Goal: Information Seeking & Learning: Learn about a topic

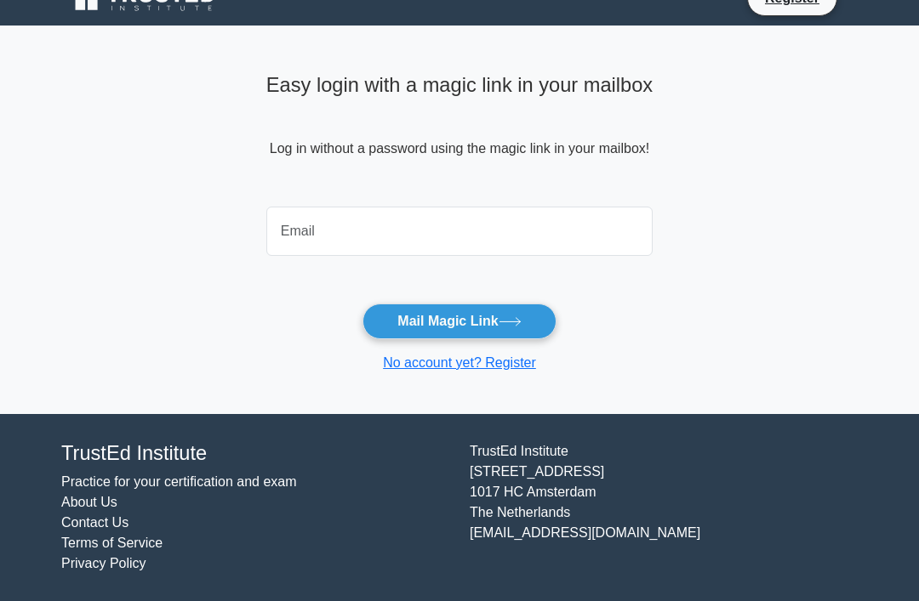
click at [355, 213] on input "email" at bounding box center [459, 231] width 386 height 49
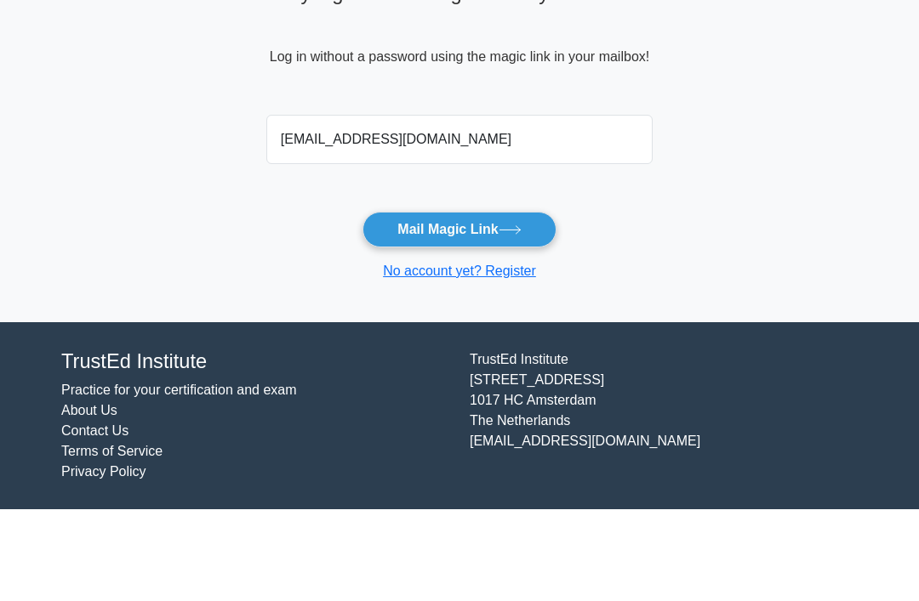
type input "danieladesimoni@yahoo.com"
click at [502, 304] on button "Mail Magic Link" at bounding box center [458, 322] width 193 height 36
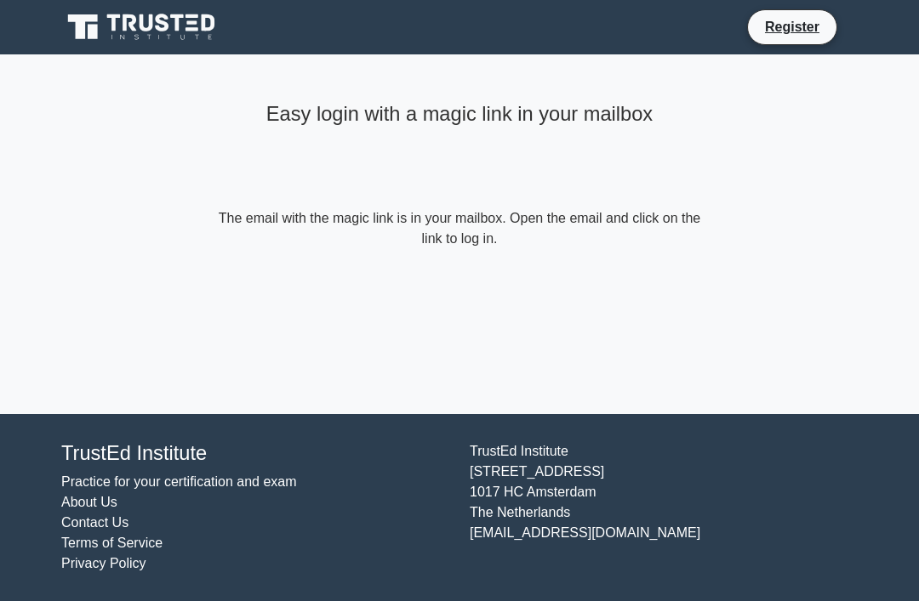
click at [805, 25] on link "Register" at bounding box center [791, 26] width 75 height 21
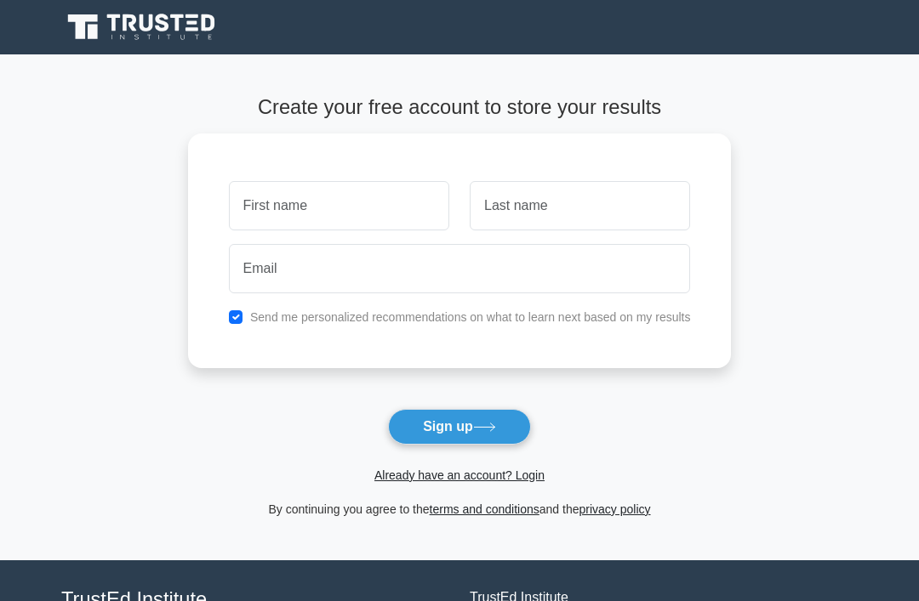
click at [483, 476] on link "Already have an account? Login" at bounding box center [459, 476] width 170 height 14
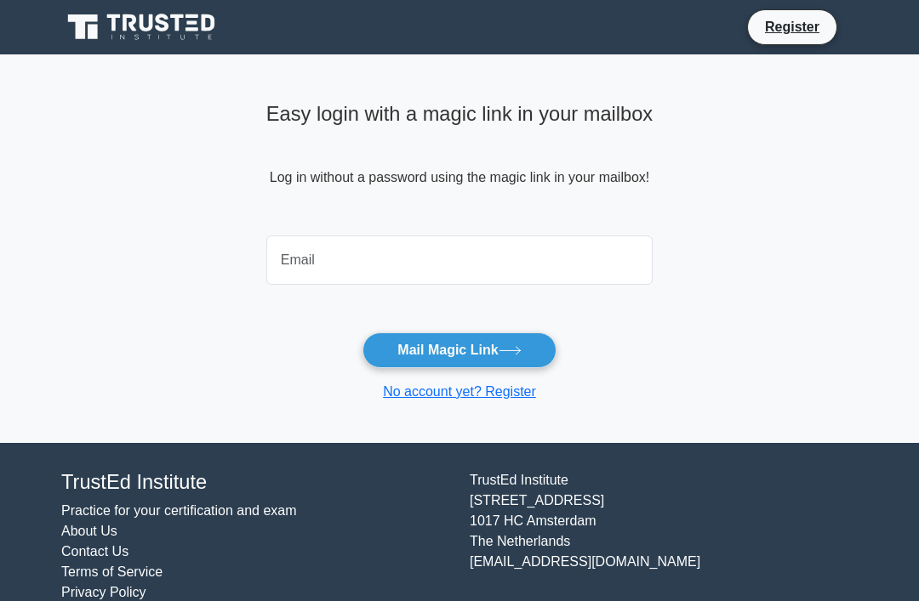
click at [412, 276] on input "email" at bounding box center [459, 260] width 386 height 49
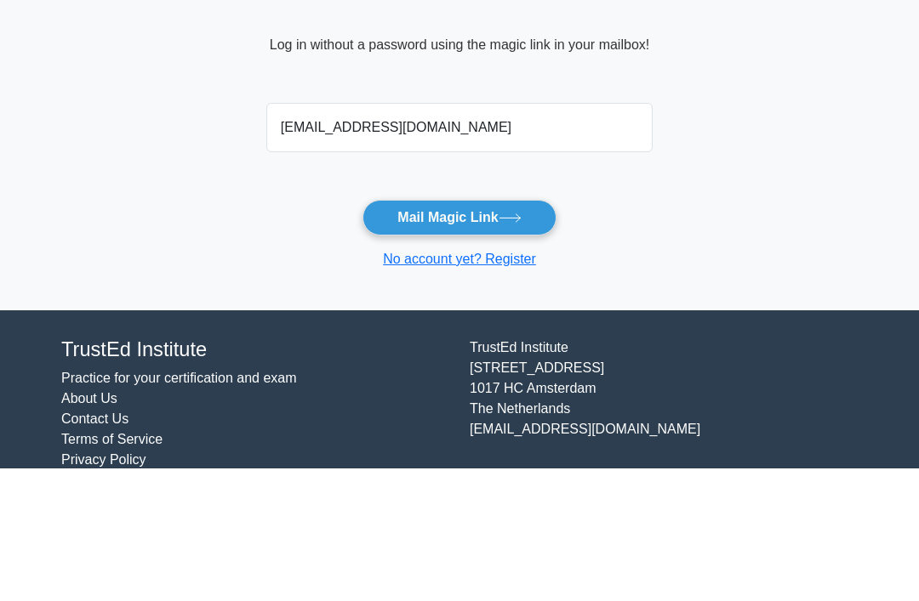
type input "danieladesimoni@yahoo.com"
click at [534, 333] on button "Mail Magic Link" at bounding box center [458, 351] width 193 height 36
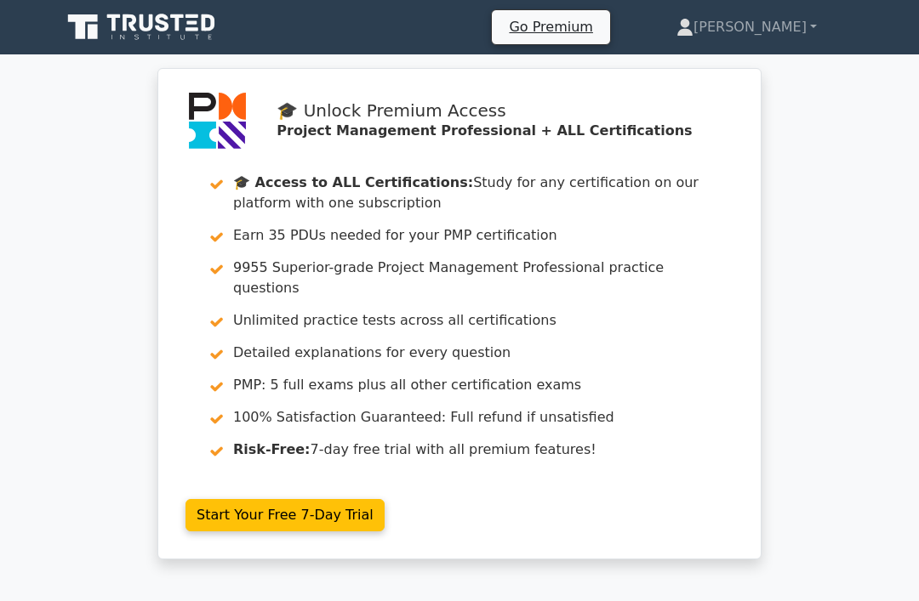
click at [789, 31] on link "[PERSON_NAME]" at bounding box center [746, 27] width 222 height 34
click at [796, 33] on link "[PERSON_NAME]" at bounding box center [746, 27] width 222 height 34
click at [781, 30] on link "[PERSON_NAME]" at bounding box center [746, 27] width 222 height 34
click at [810, 38] on link "[PERSON_NAME]" at bounding box center [746, 27] width 222 height 34
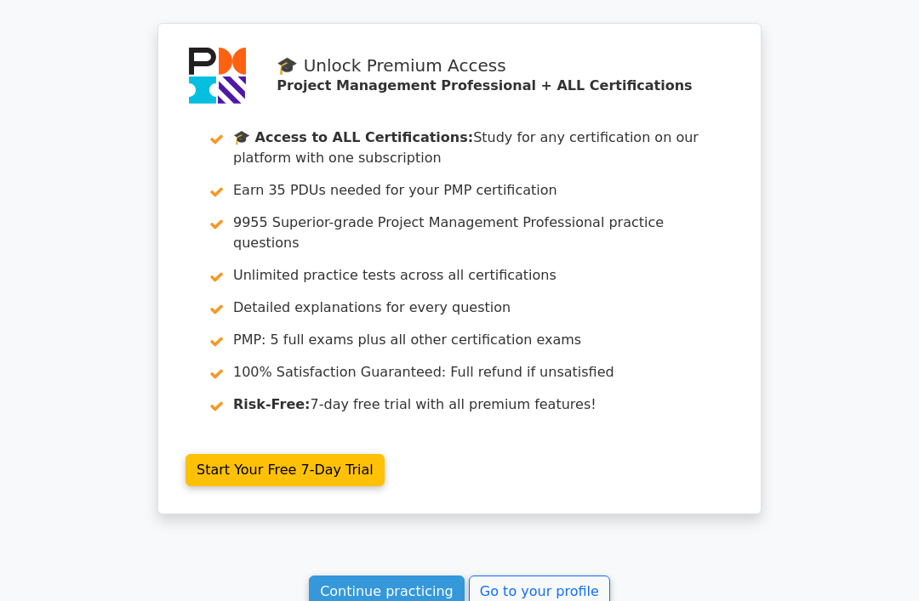
scroll to position [2972, 0]
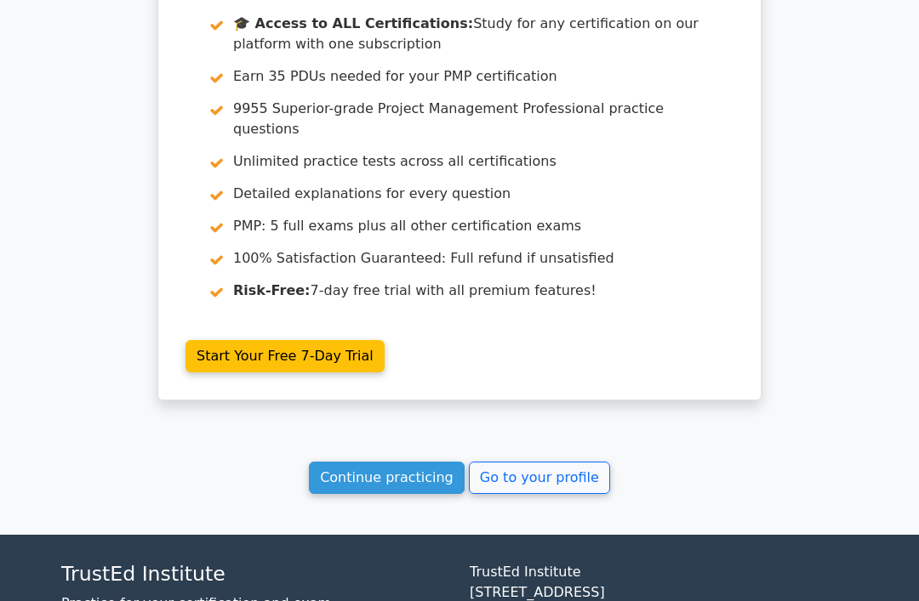
click at [401, 462] on link "Continue practicing" at bounding box center [387, 478] width 156 height 32
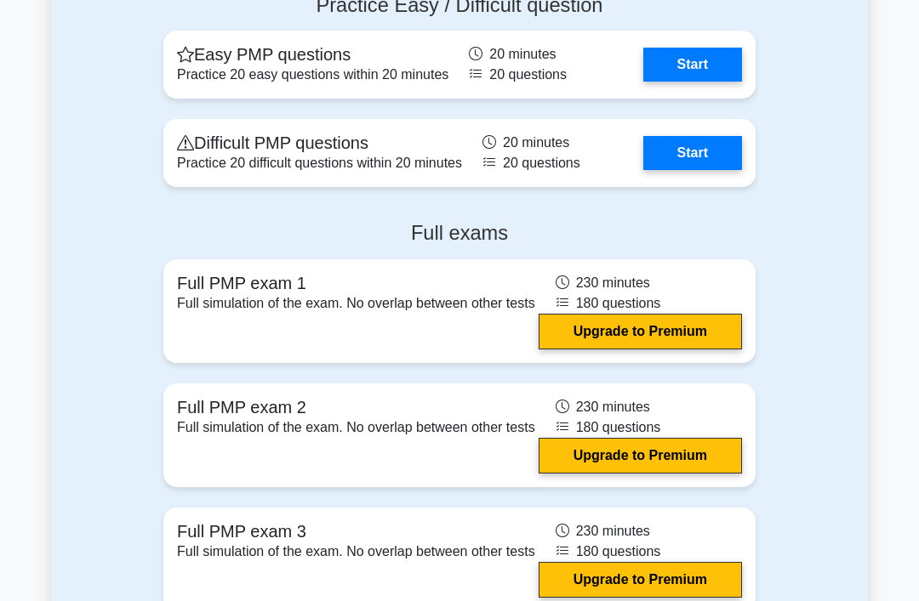
scroll to position [5935, 0]
click at [699, 82] on link "Start" at bounding box center [692, 65] width 99 height 34
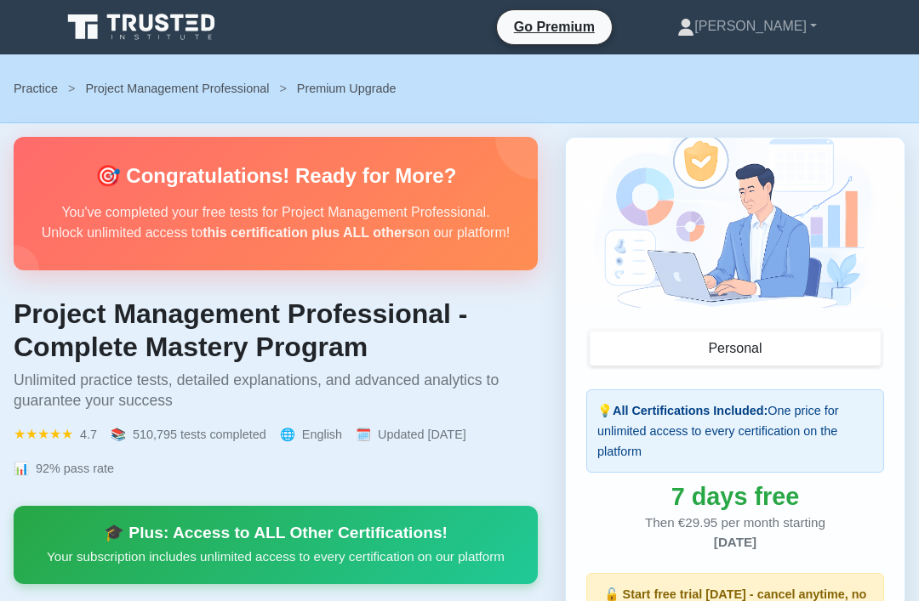
click at [234, 91] on link "Project Management Professional" at bounding box center [177, 89] width 184 height 14
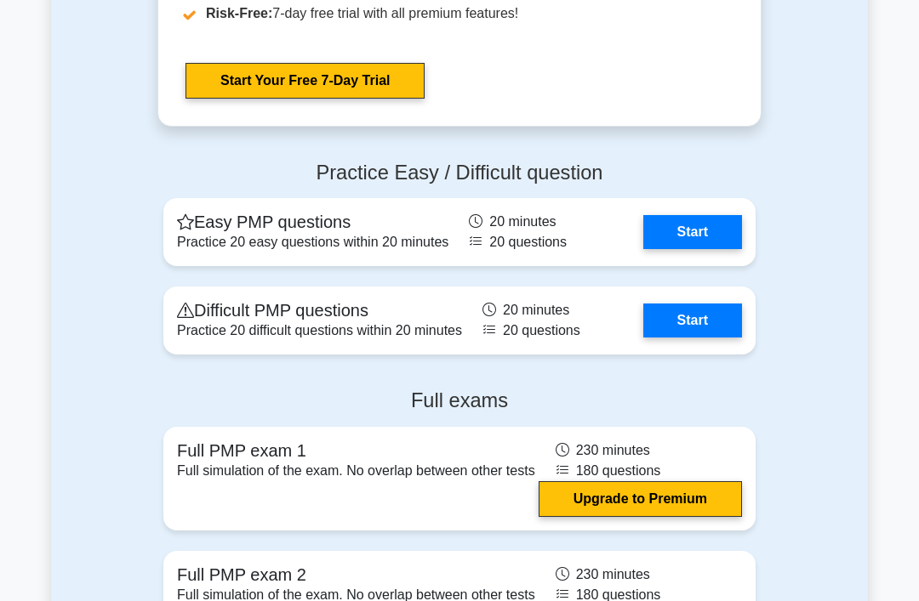
scroll to position [5782, 0]
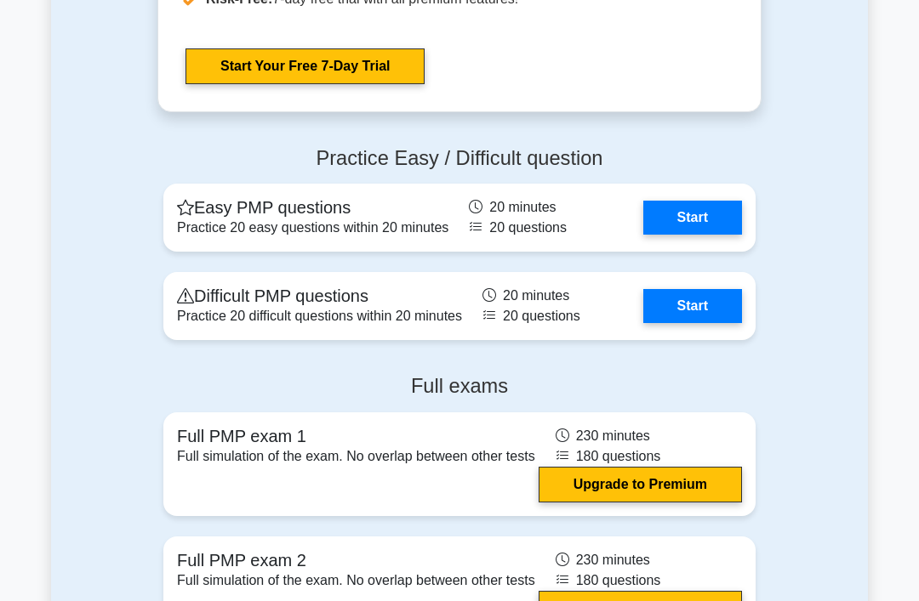
click at [697, 235] on link "Start" at bounding box center [692, 218] width 99 height 34
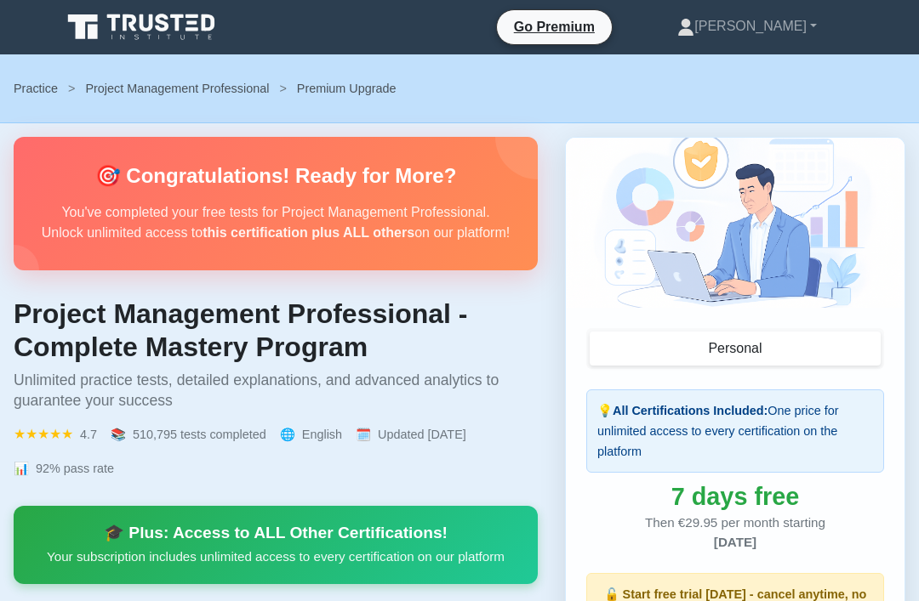
click at [789, 43] on link "[PERSON_NAME]" at bounding box center [746, 26] width 221 height 34
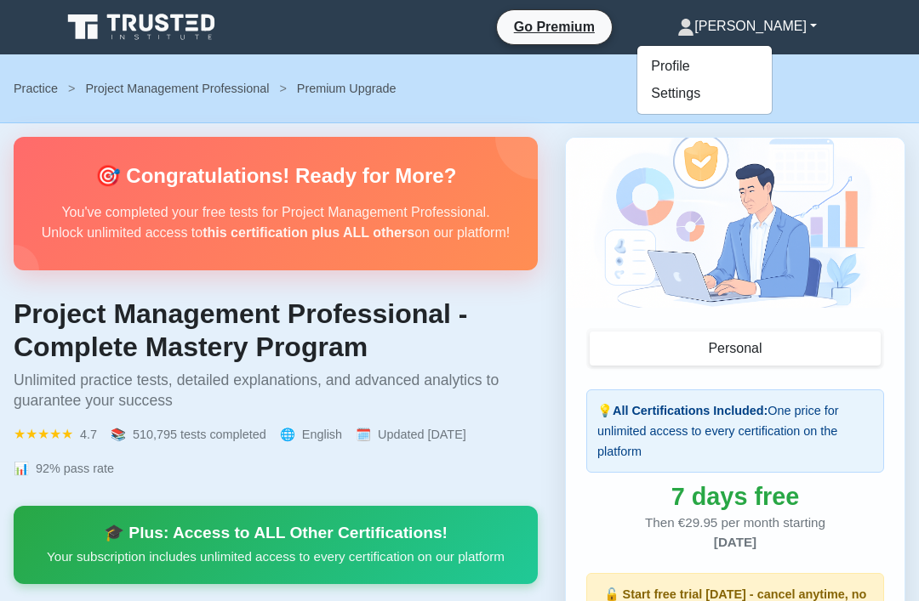
click at [772, 48] on ul "Profile Settings" at bounding box center [704, 80] width 136 height 70
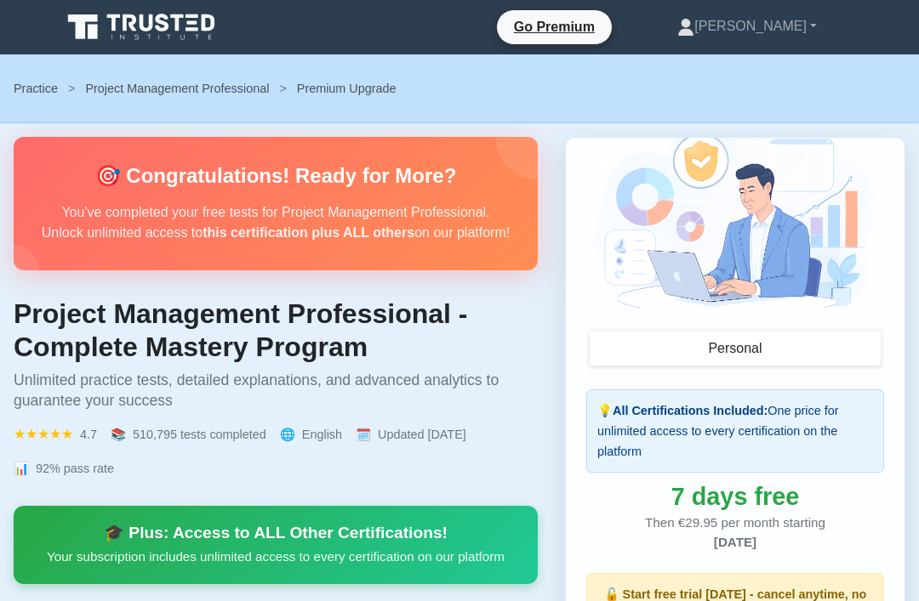
click at [783, 33] on link "[PERSON_NAME]" at bounding box center [746, 26] width 221 height 34
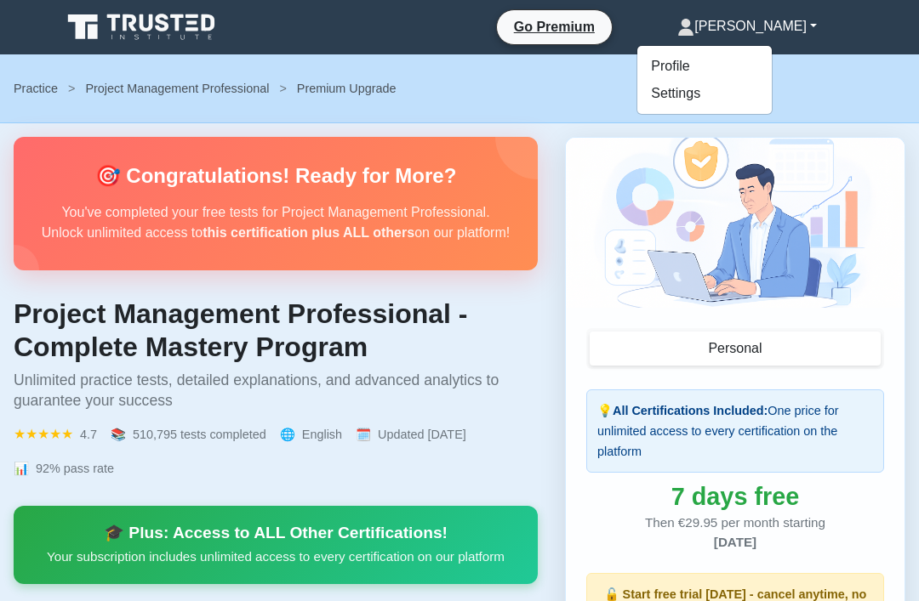
click at [742, 65] on link "Profile" at bounding box center [704, 66] width 134 height 27
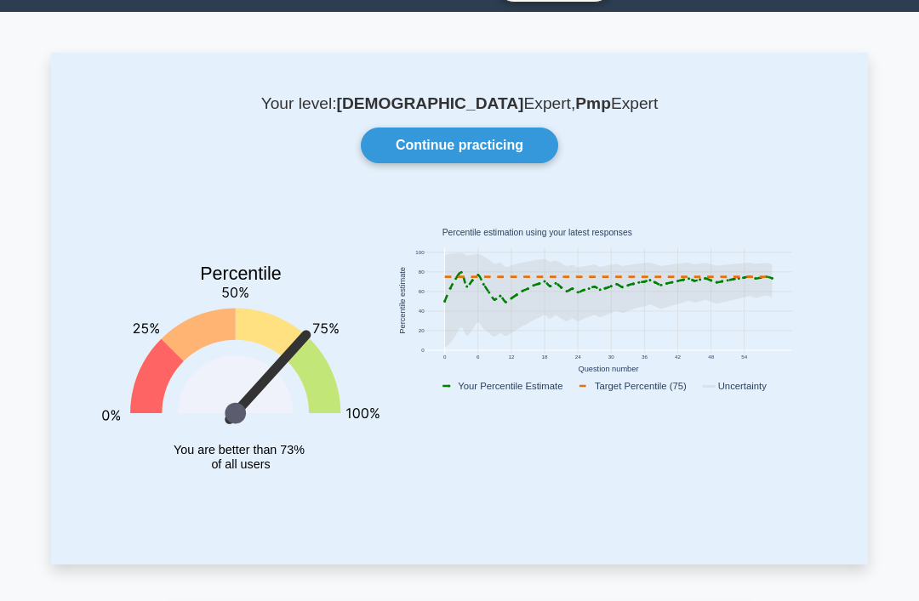
scroll to position [43, 0]
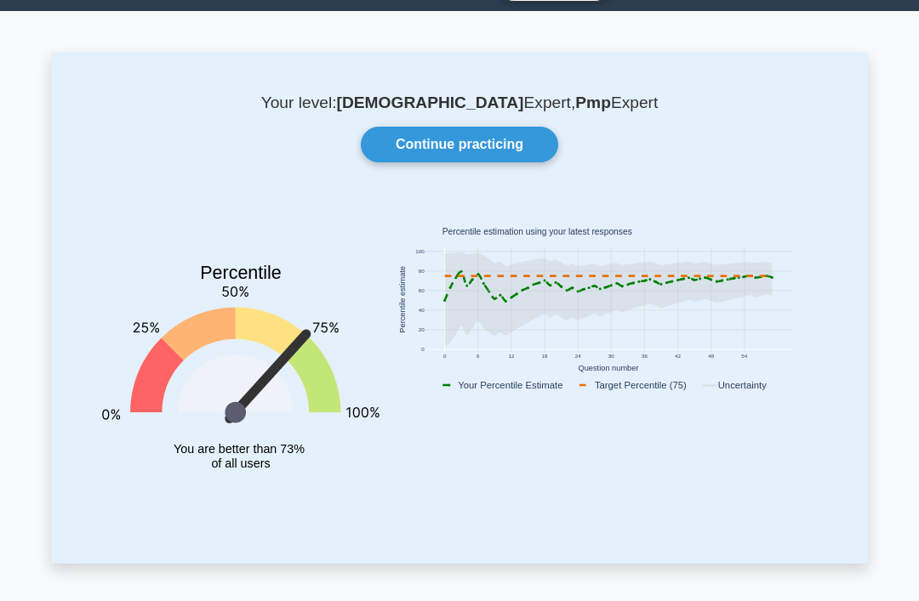
click at [511, 147] on link "Continue practicing" at bounding box center [459, 146] width 197 height 36
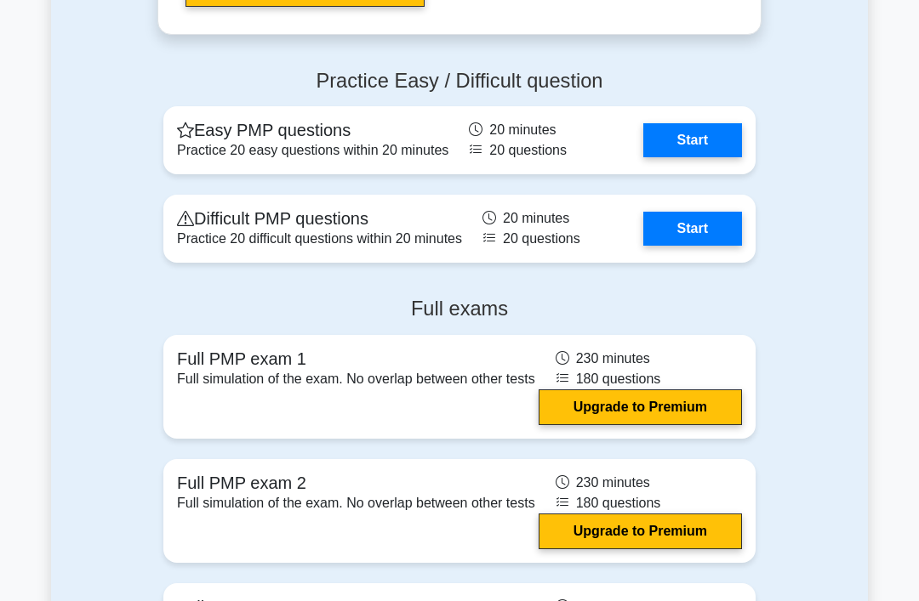
scroll to position [5860, 0]
click at [699, 157] on link "Start" at bounding box center [692, 140] width 99 height 34
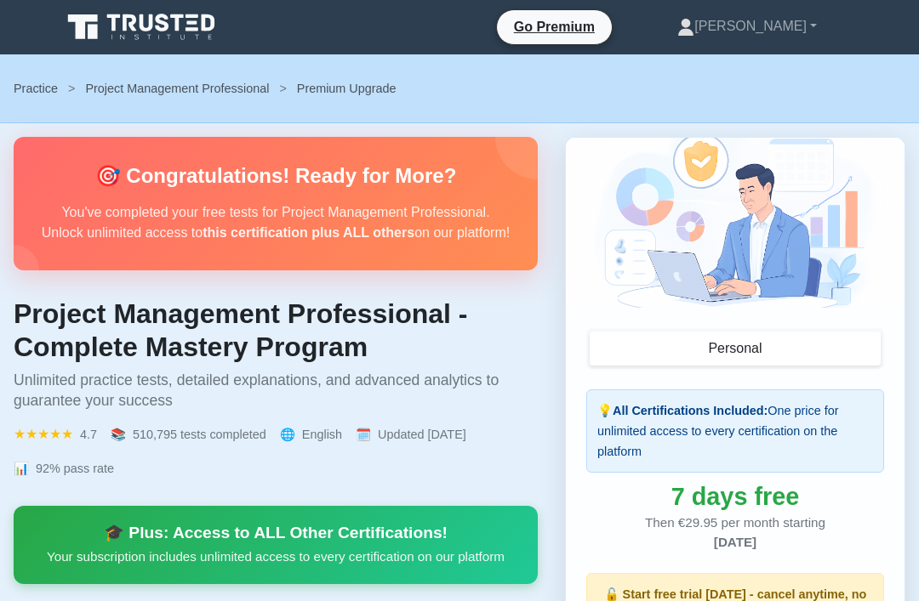
click at [781, 39] on link "[PERSON_NAME]" at bounding box center [746, 26] width 221 height 34
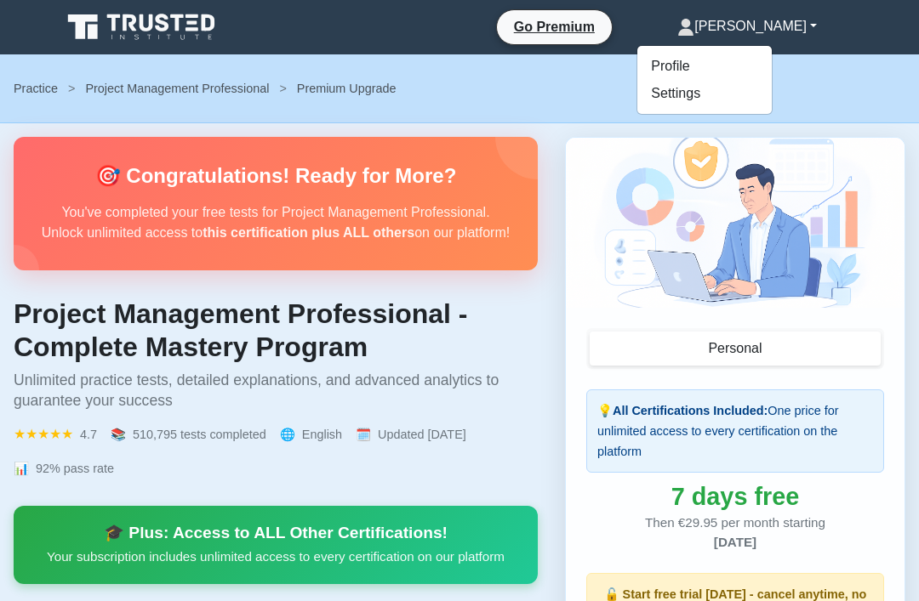
click at [743, 61] on link "Profile" at bounding box center [704, 66] width 134 height 27
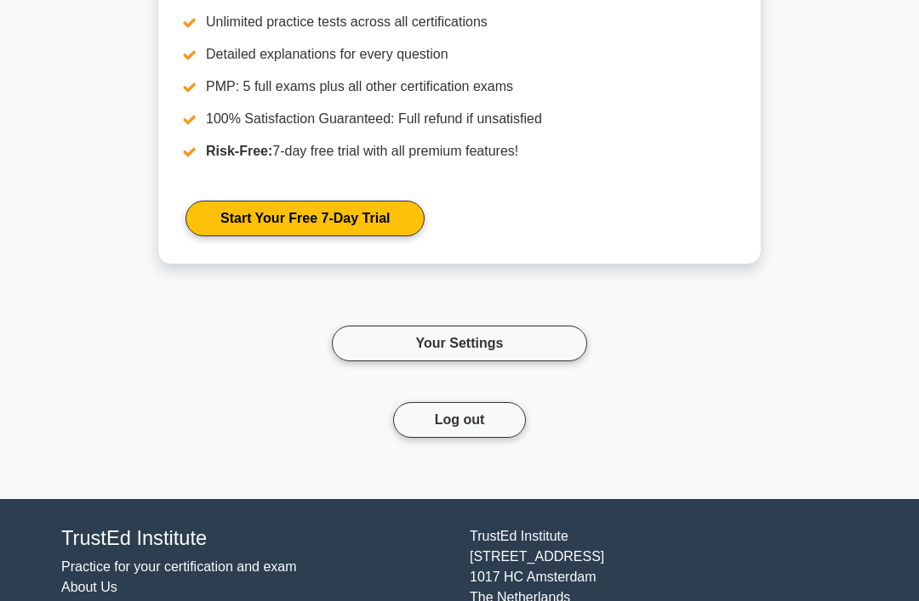
scroll to position [3617, 0]
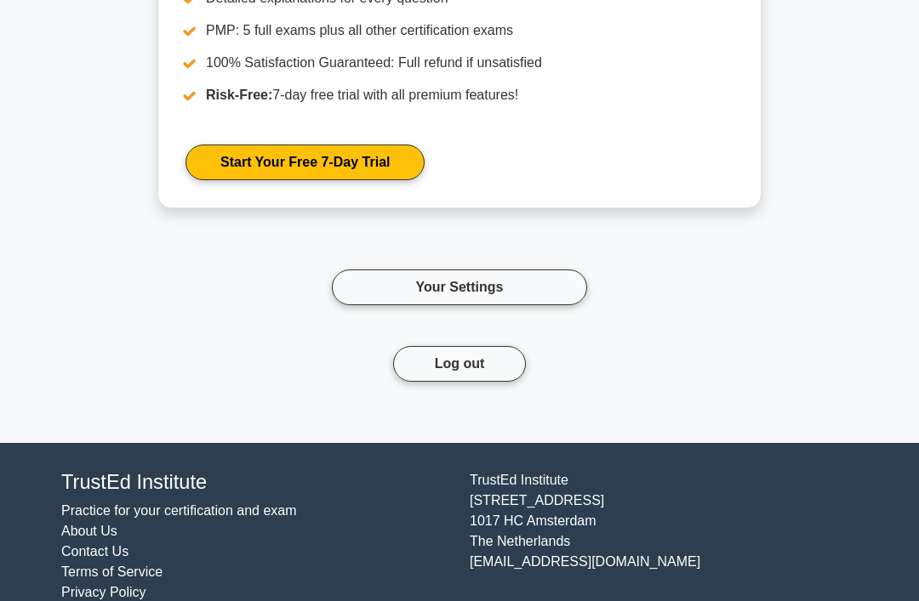
click at [554, 305] on link "Your Settings" at bounding box center [459, 288] width 255 height 36
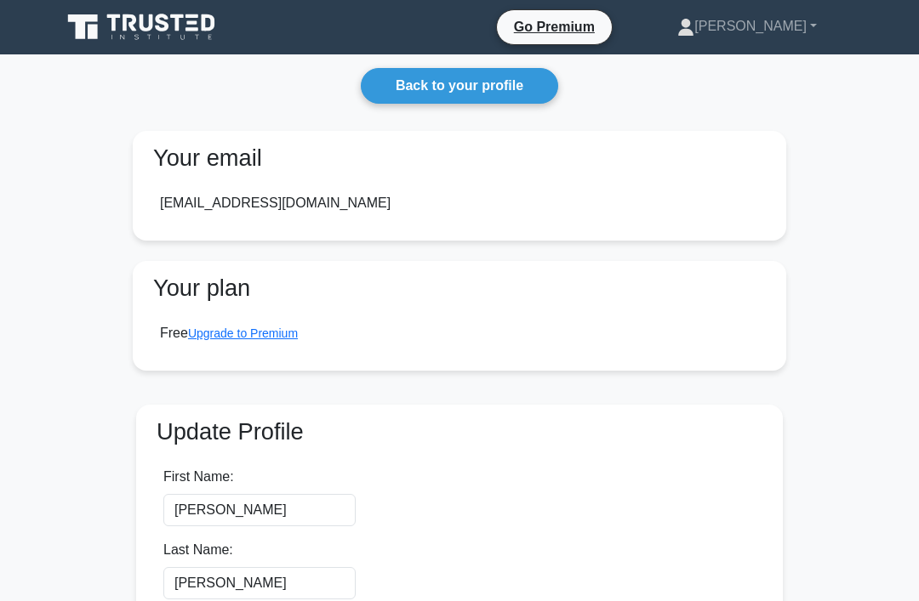
click at [771, 37] on link "[PERSON_NAME]" at bounding box center [746, 26] width 221 height 34
click at [741, 67] on link "Profile" at bounding box center [704, 66] width 134 height 27
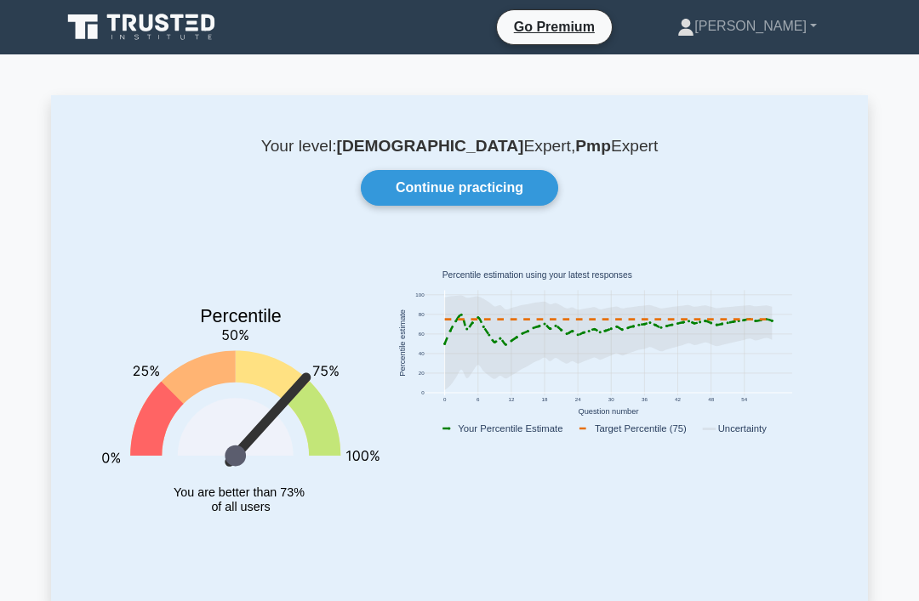
click at [160, 29] on icon at bounding box center [163, 23] width 14 height 18
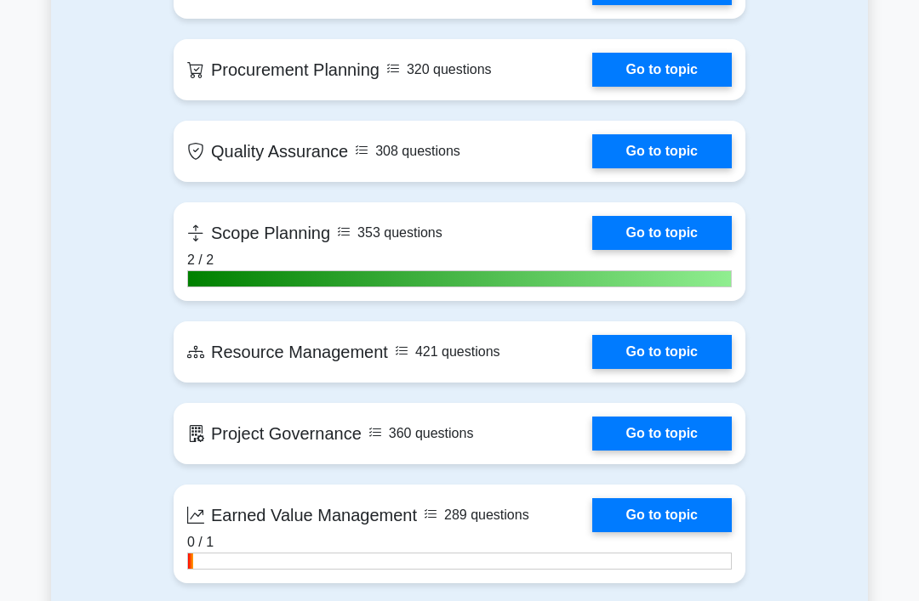
scroll to position [2710, 0]
click at [662, 87] on link "Go to topic" at bounding box center [661, 70] width 139 height 34
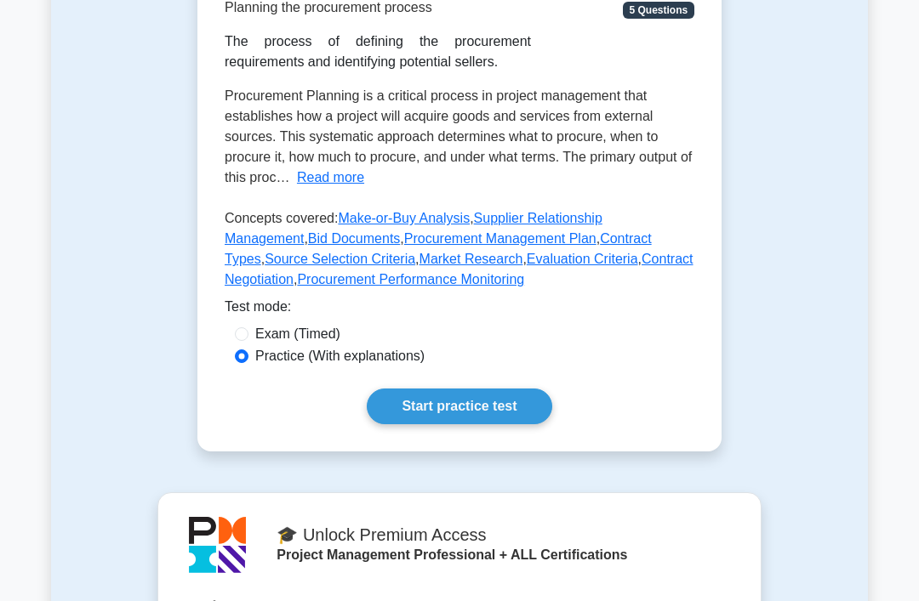
scroll to position [333, 0]
click at [476, 424] on link "Start practice test" at bounding box center [459, 407] width 185 height 36
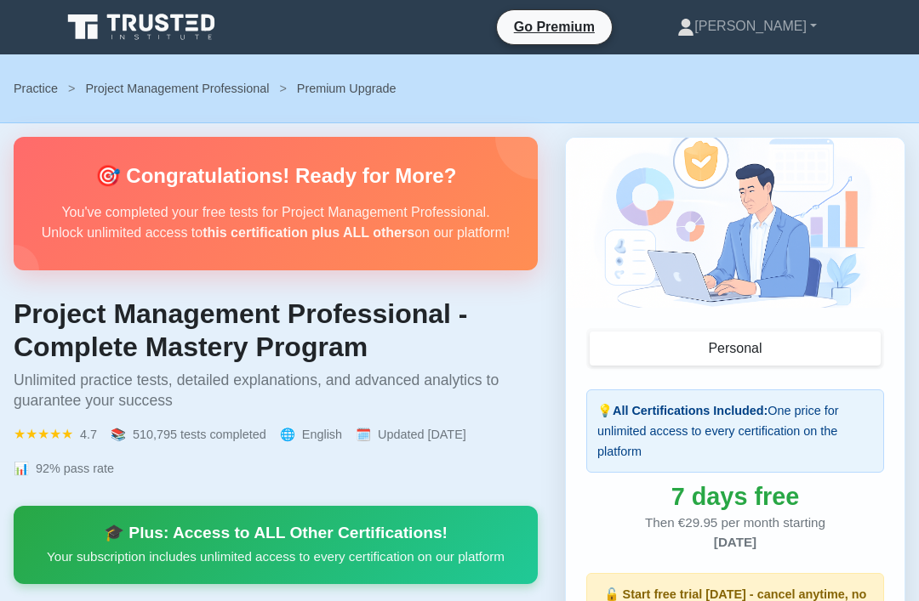
click at [42, 94] on link "Practice" at bounding box center [36, 89] width 44 height 14
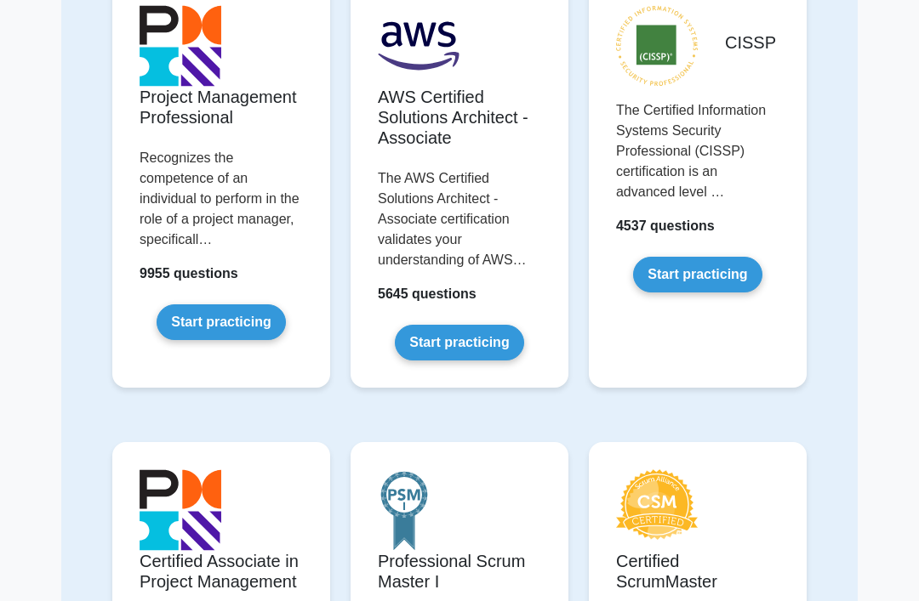
scroll to position [219, 0]
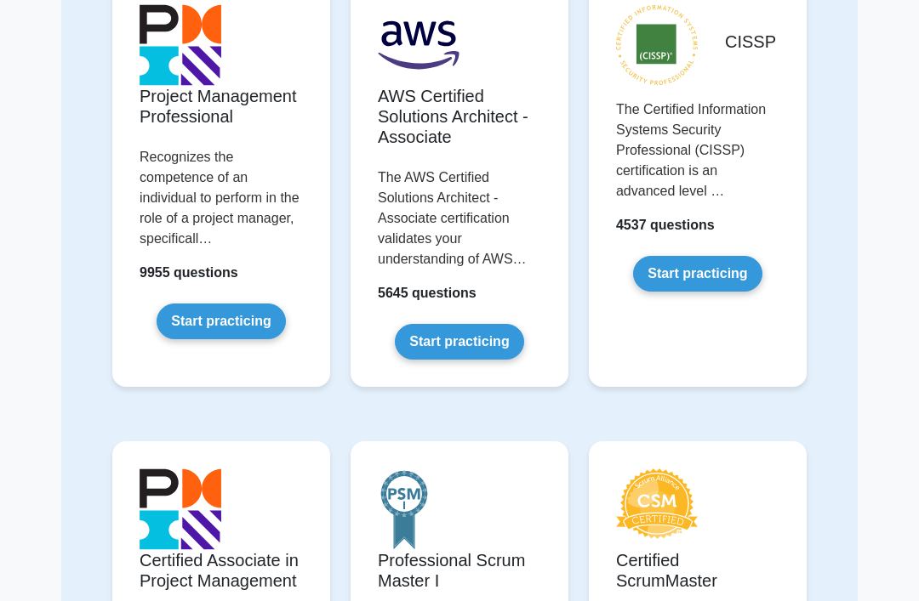
click at [239, 339] on link "Start practicing" at bounding box center [221, 322] width 128 height 36
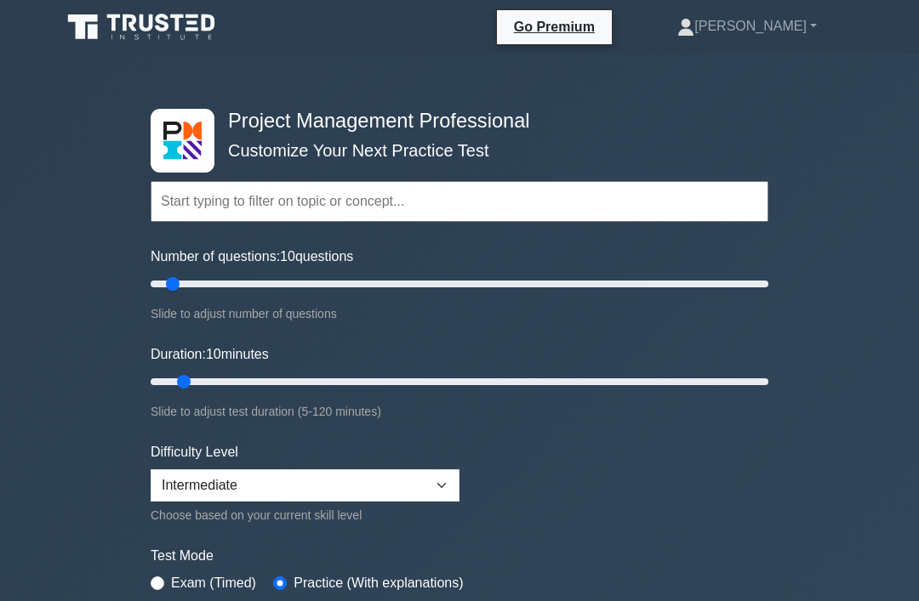
click at [481, 202] on input "text" at bounding box center [460, 201] width 618 height 41
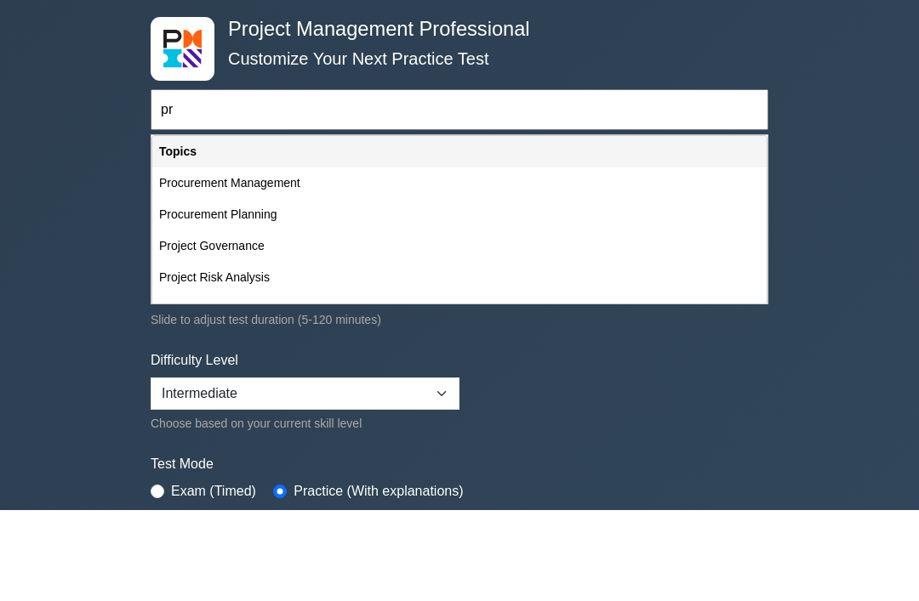
click at [300, 259] on div "Procurement Management" at bounding box center [459, 274] width 614 height 31
type input "Procurement Management"
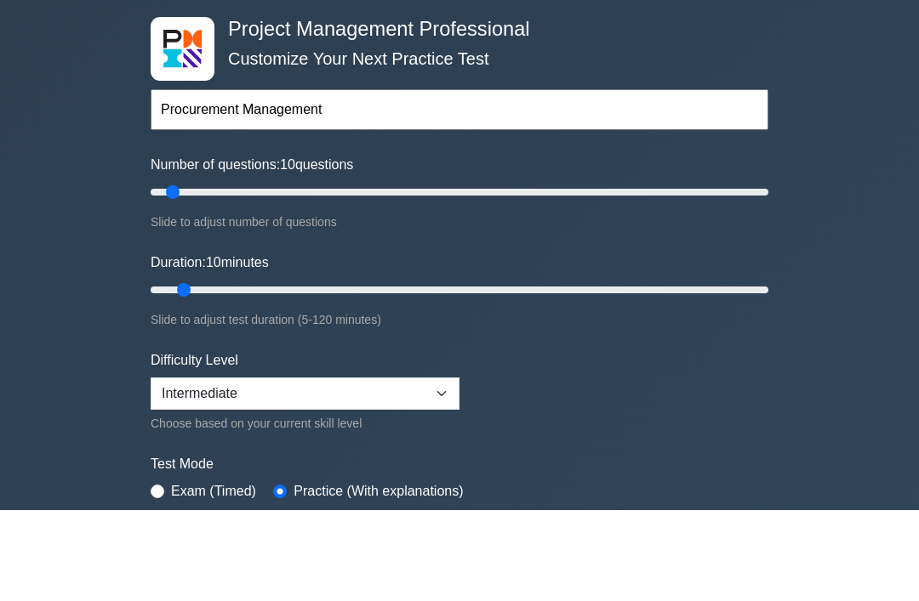
scroll to position [91, 0]
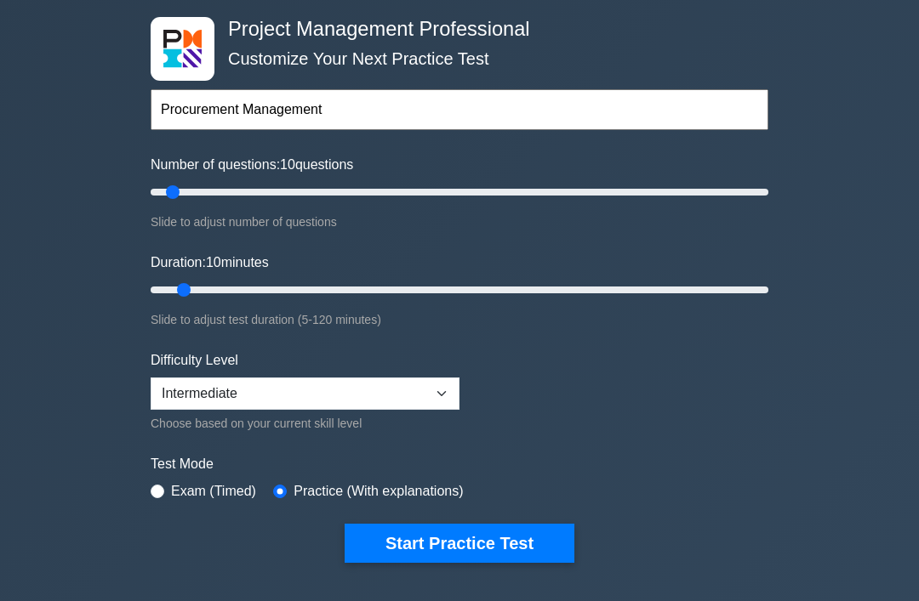
click at [513, 549] on button "Start Practice Test" at bounding box center [459, 544] width 230 height 39
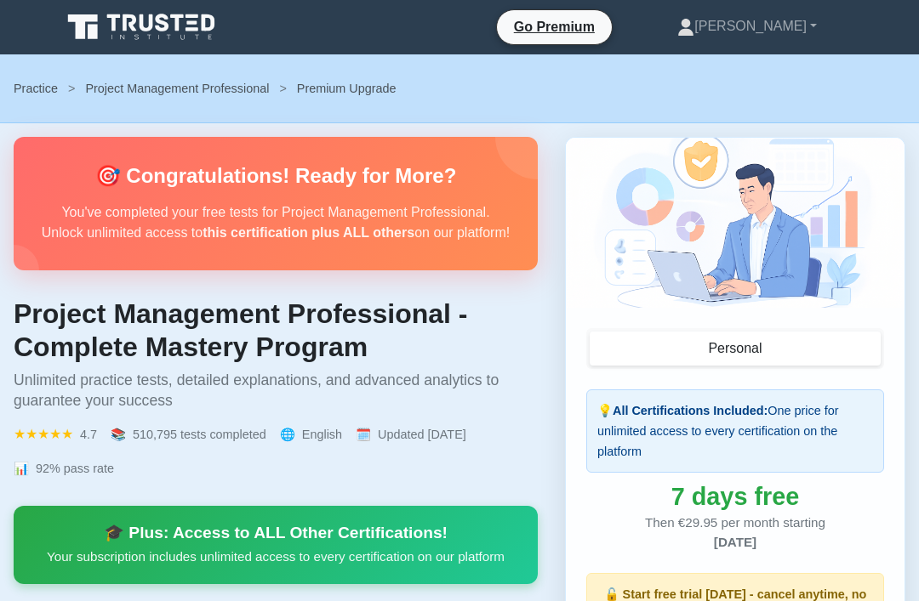
click at [787, 28] on link "[PERSON_NAME]" at bounding box center [746, 26] width 221 height 34
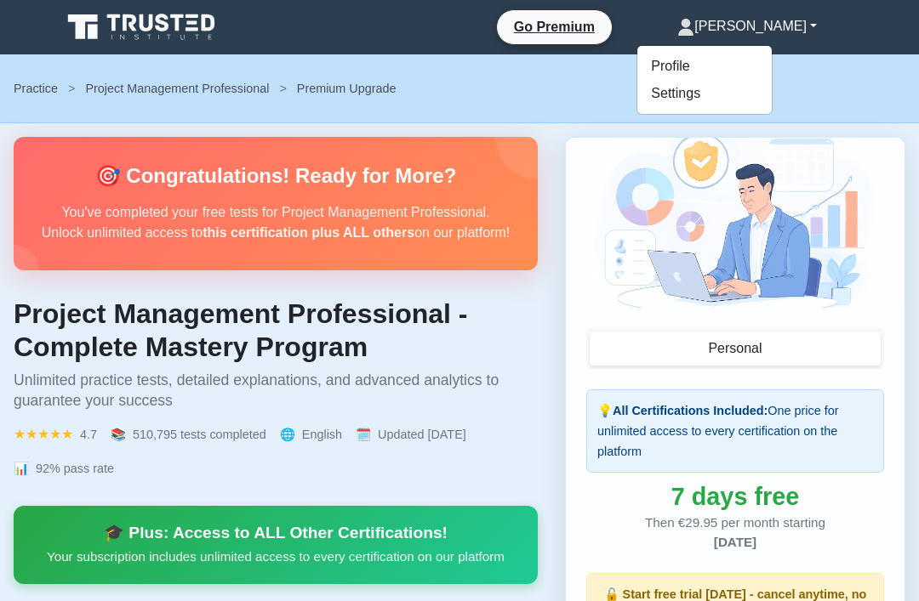
click at [737, 73] on link "Profile" at bounding box center [704, 66] width 134 height 27
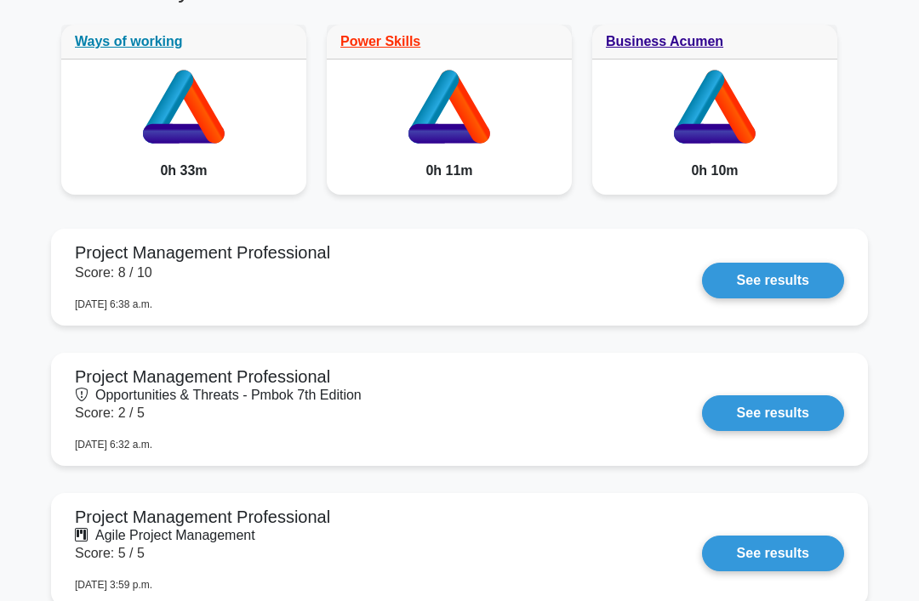
scroll to position [1426, 0]
click at [794, 299] on link "See results" at bounding box center [773, 281] width 142 height 36
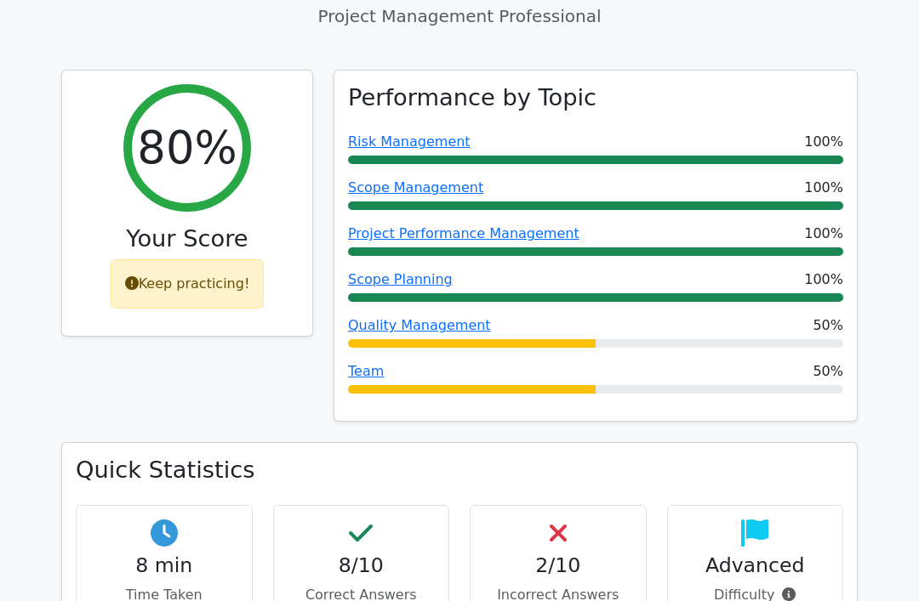
scroll to position [687, 0]
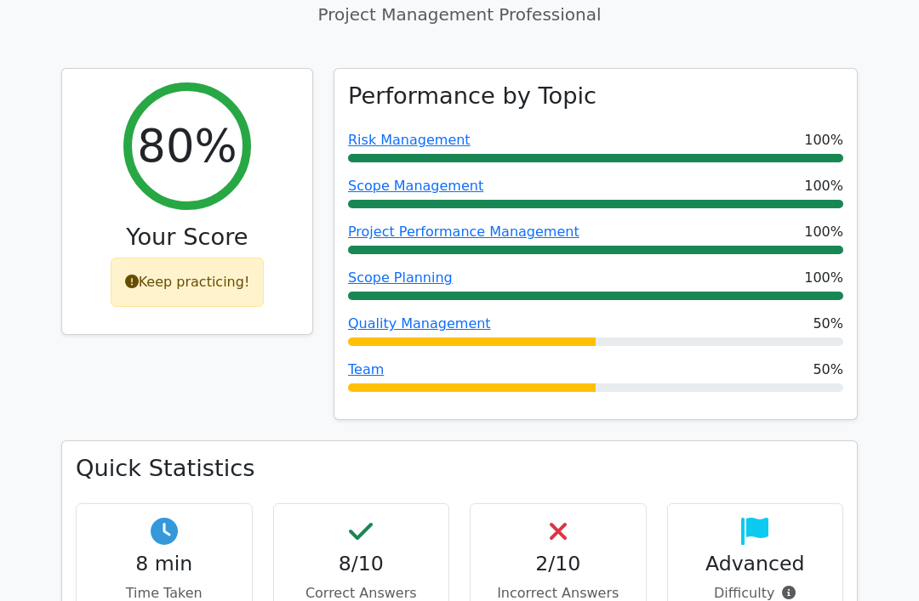
click at [423, 314] on span "Quality Management" at bounding box center [419, 324] width 143 height 20
click at [440, 316] on link "Quality Management" at bounding box center [419, 324] width 143 height 16
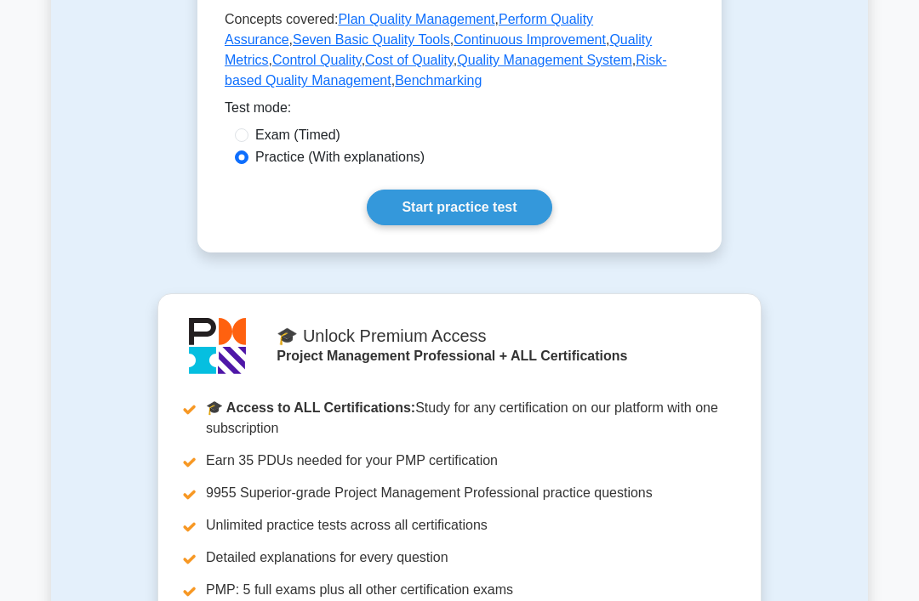
scroll to position [572, 0]
click at [499, 224] on link "Start practice test" at bounding box center [459, 208] width 185 height 36
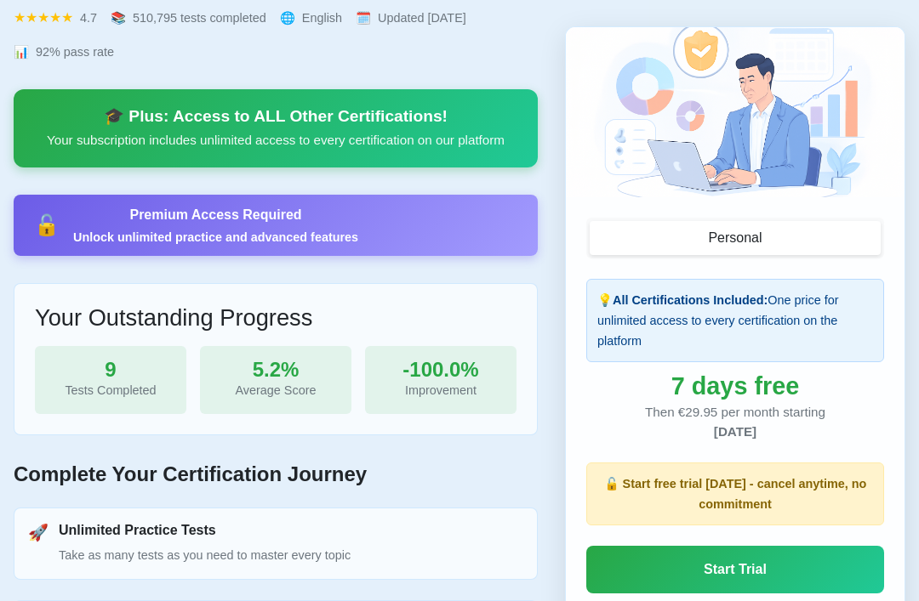
scroll to position [418, 0]
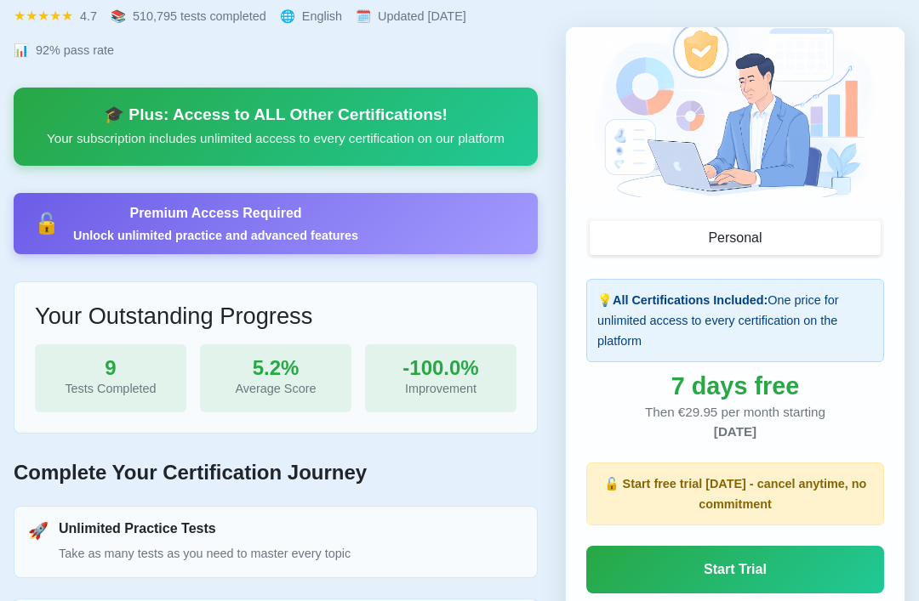
click at [287, 400] on div "Average Score" at bounding box center [275, 389] width 124 height 20
click at [822, 231] on button "Personal" at bounding box center [734, 239] width 291 height 34
click at [711, 243] on button "Personal" at bounding box center [734, 239] width 291 height 34
click at [710, 243] on button "Personal" at bounding box center [734, 239] width 291 height 34
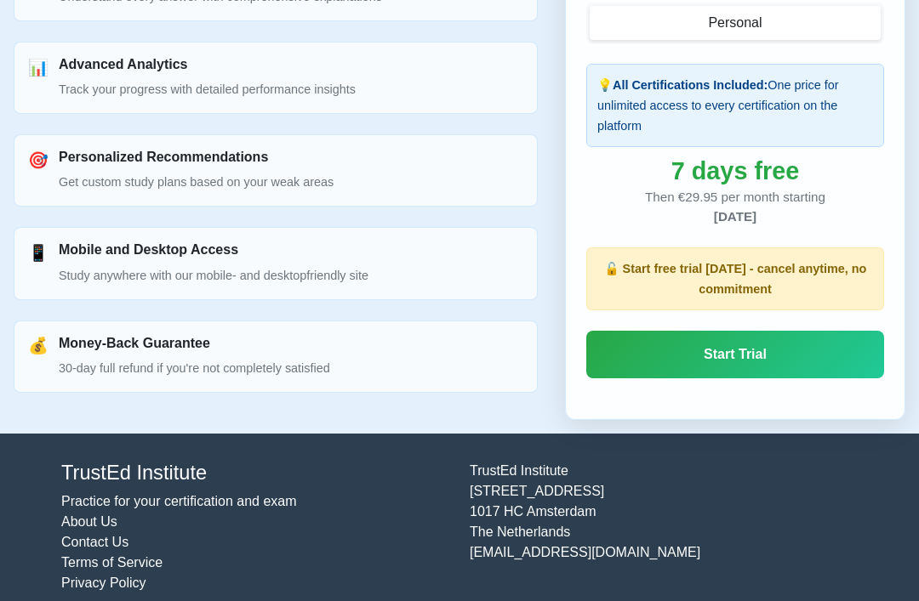
scroll to position [1070, 0]
